Goal: Task Accomplishment & Management: Complete application form

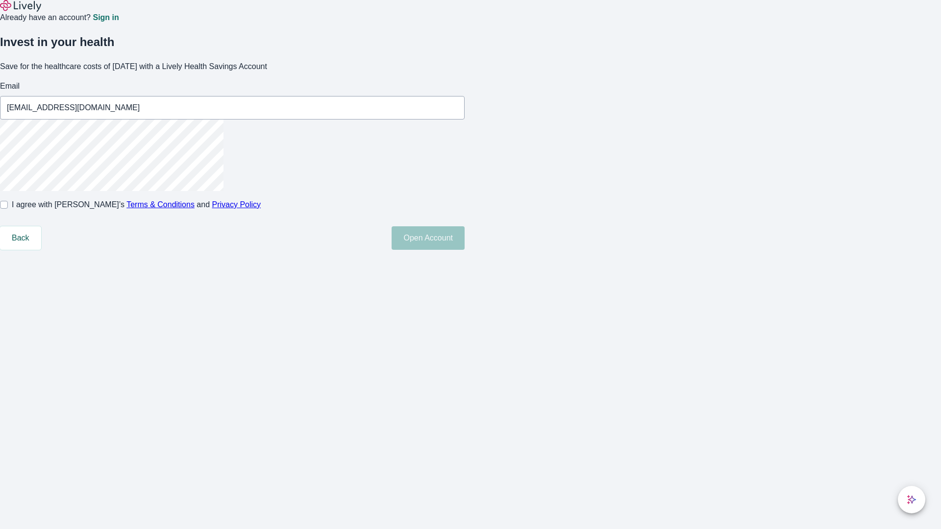
click at [8, 209] on input "I agree with Lively’s Terms & Conditions and Privacy Policy" at bounding box center [4, 205] width 8 height 8
checkbox input "true"
click at [465, 250] on button "Open Account" at bounding box center [428, 238] width 73 height 24
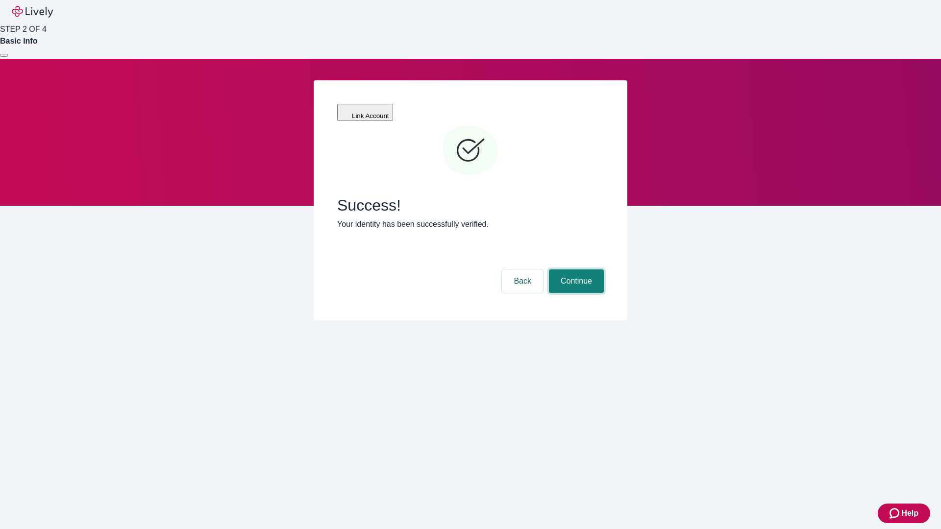
click at [575, 270] on button "Continue" at bounding box center [576, 282] width 55 height 24
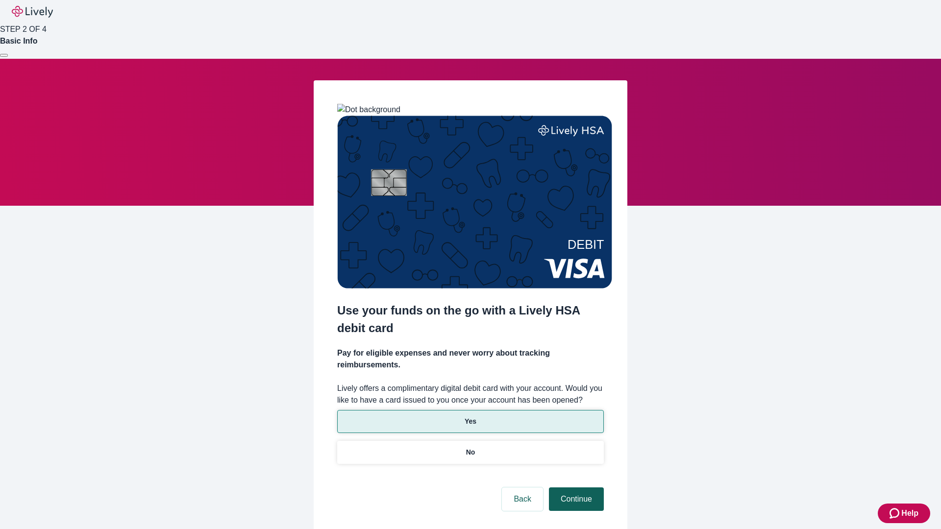
click at [470, 417] on p "Yes" at bounding box center [471, 422] width 12 height 10
click at [575, 488] on button "Continue" at bounding box center [576, 500] width 55 height 24
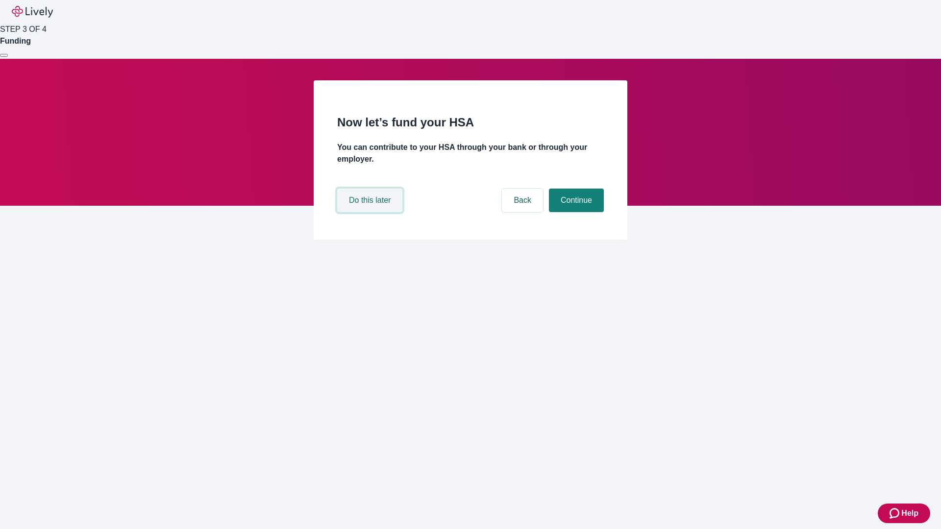
click at [371, 212] on button "Do this later" at bounding box center [369, 201] width 65 height 24
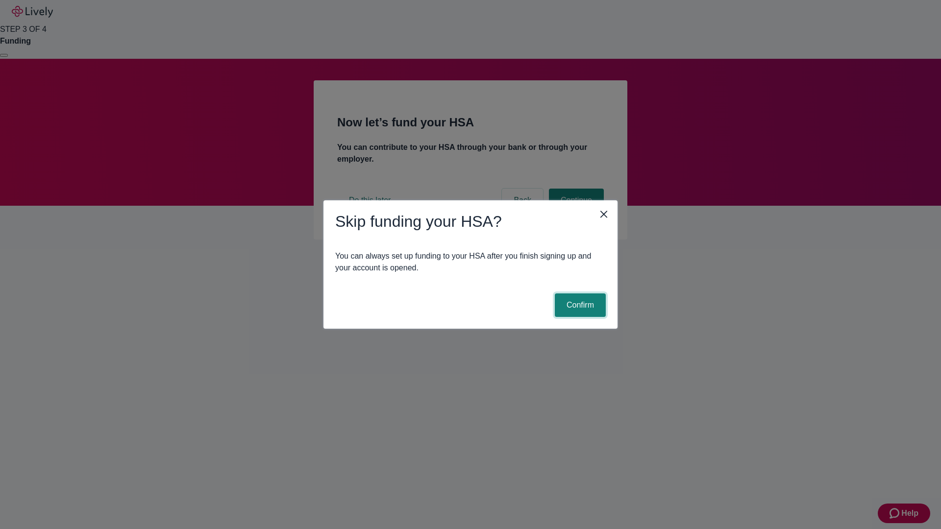
click at [579, 305] on button "Confirm" at bounding box center [580, 306] width 51 height 24
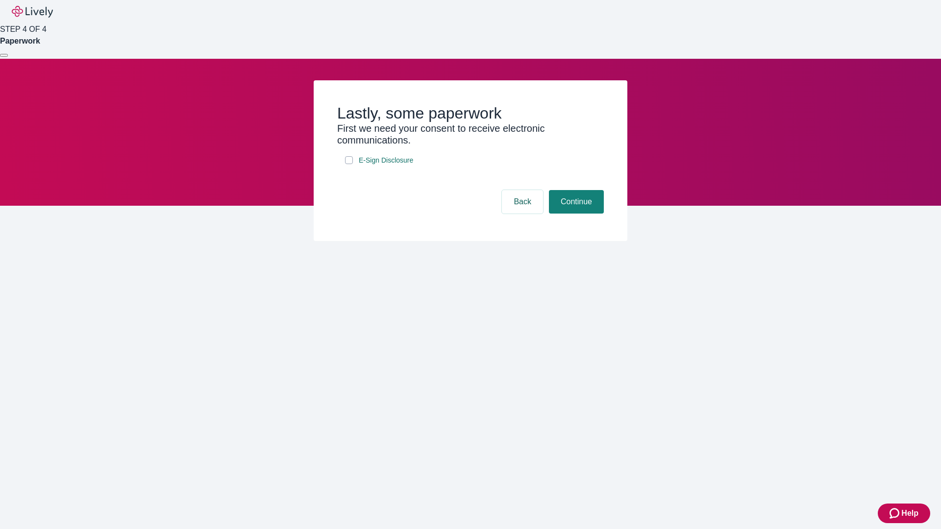
click at [349, 164] on input "E-Sign Disclosure" at bounding box center [349, 160] width 8 height 8
checkbox input "true"
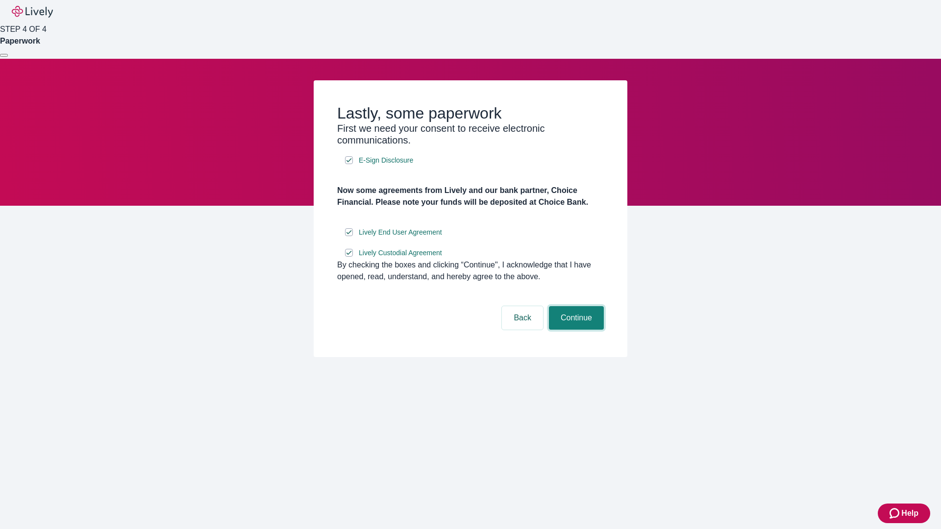
click at [575, 330] on button "Continue" at bounding box center [576, 318] width 55 height 24
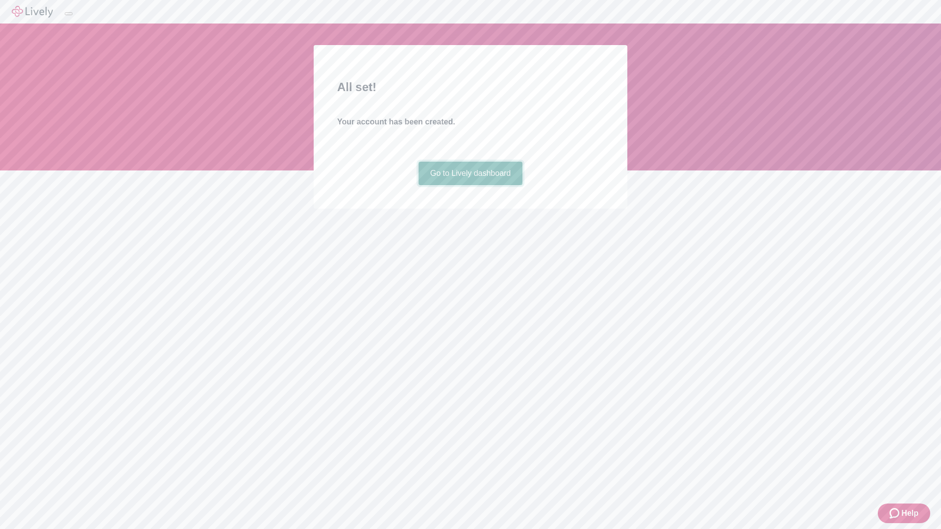
click at [470, 185] on link "Go to Lively dashboard" at bounding box center [471, 174] width 104 height 24
